Goal: Check status: Check status

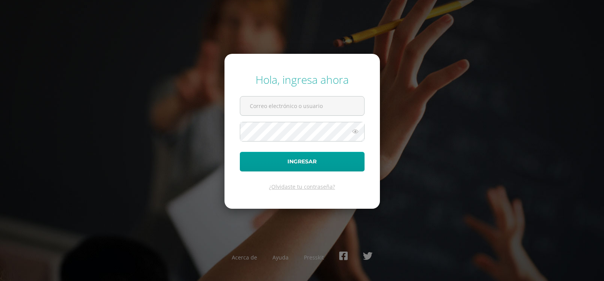
type input "[PERSON_NAME][EMAIL_ADDRESS][DOMAIN_NAME]"
click at [355, 131] on icon at bounding box center [355, 131] width 10 height 9
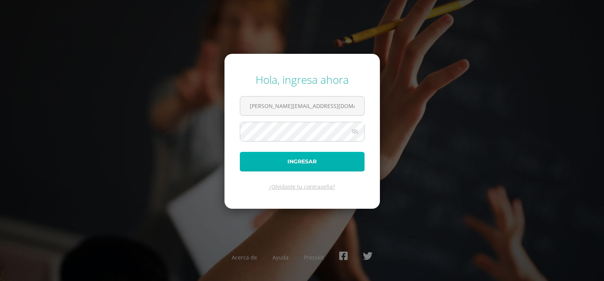
click at [322, 160] on button "Ingresar" at bounding box center [302, 162] width 125 height 20
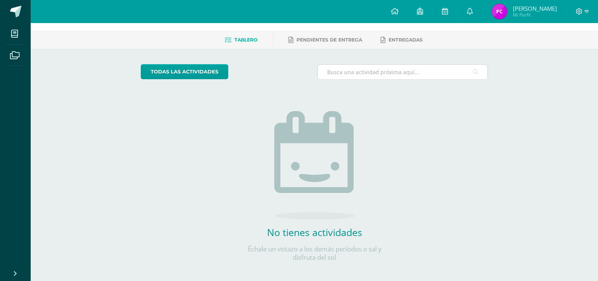
scroll to position [32, 0]
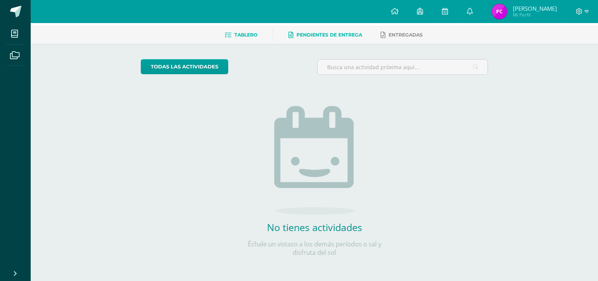
click at [347, 34] on span "Pendientes de entrega" at bounding box center [330, 35] width 66 height 6
click at [420, 33] on span "Entregadas" at bounding box center [406, 35] width 34 height 6
